Goal: Information Seeking & Learning: Learn about a topic

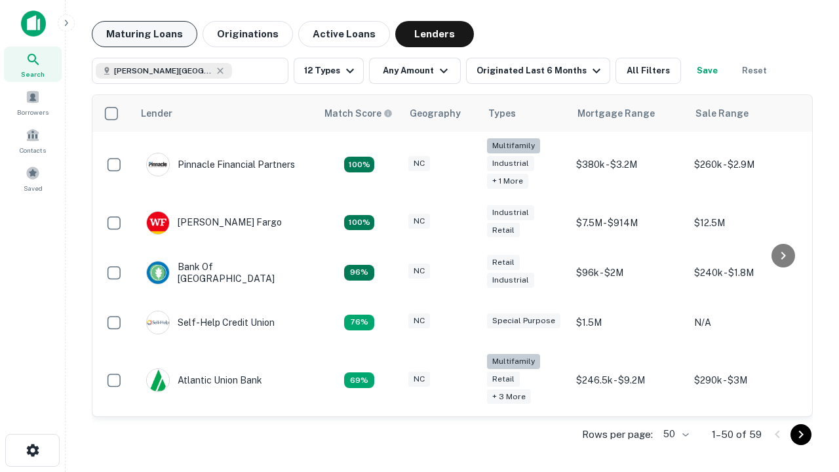
click at [144, 34] on button "Maturing Loans" at bounding box center [145, 34] width 106 height 26
